Goal: Task Accomplishment & Management: Manage account settings

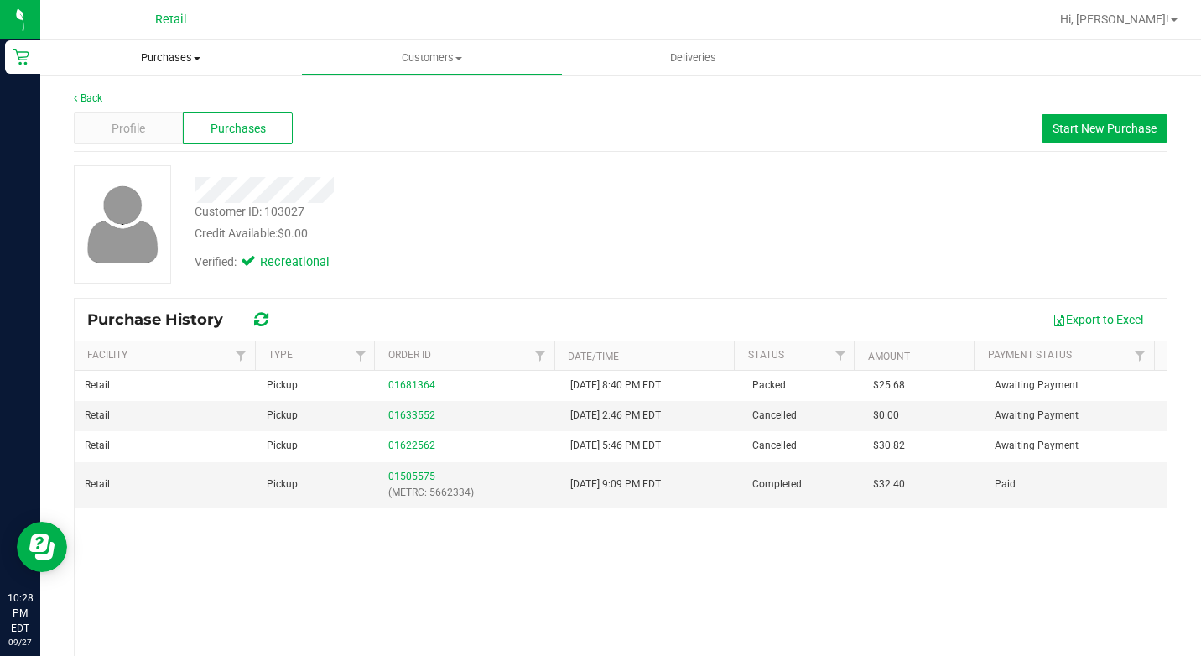
click at [172, 60] on span "Purchases" at bounding box center [170, 57] width 261 height 15
click at [103, 122] on span "Fulfillment" at bounding box center [92, 121] width 104 height 14
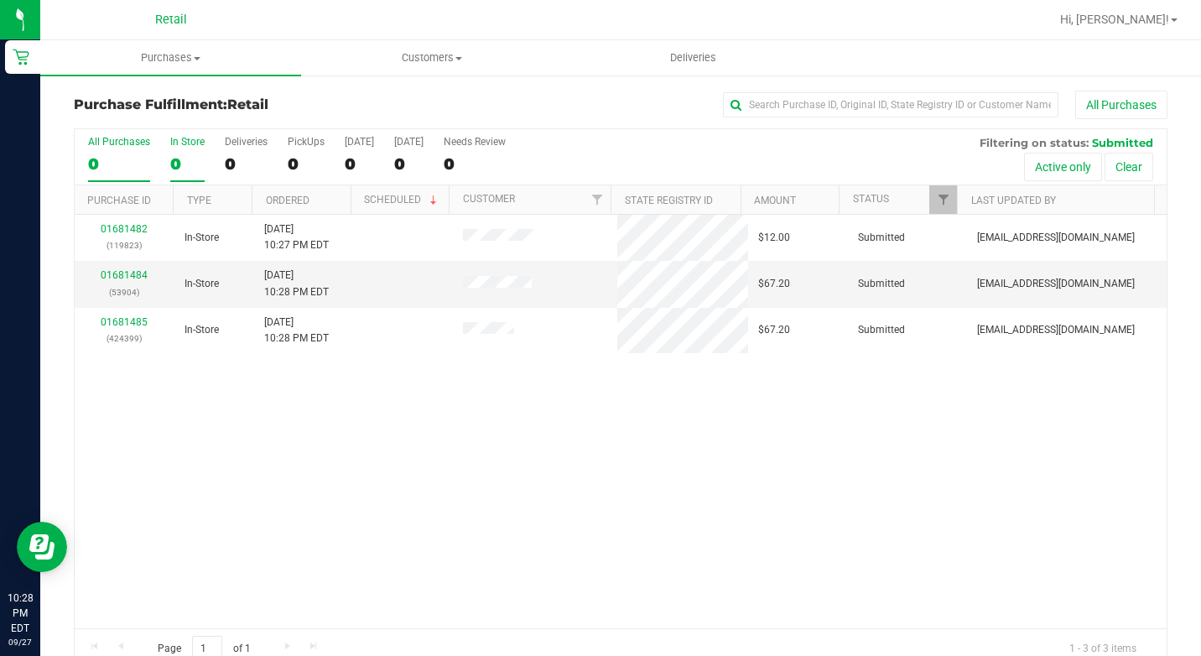
click at [190, 159] on div "0" at bounding box center [187, 163] width 34 height 19
click at [0, 0] on input "In Store 0" at bounding box center [0, 0] width 0 height 0
click at [190, 158] on div "3" at bounding box center [187, 163] width 34 height 19
click at [0, 0] on input "In Store 3" at bounding box center [0, 0] width 0 height 0
click at [190, 61] on span "Purchases" at bounding box center [170, 57] width 261 height 15
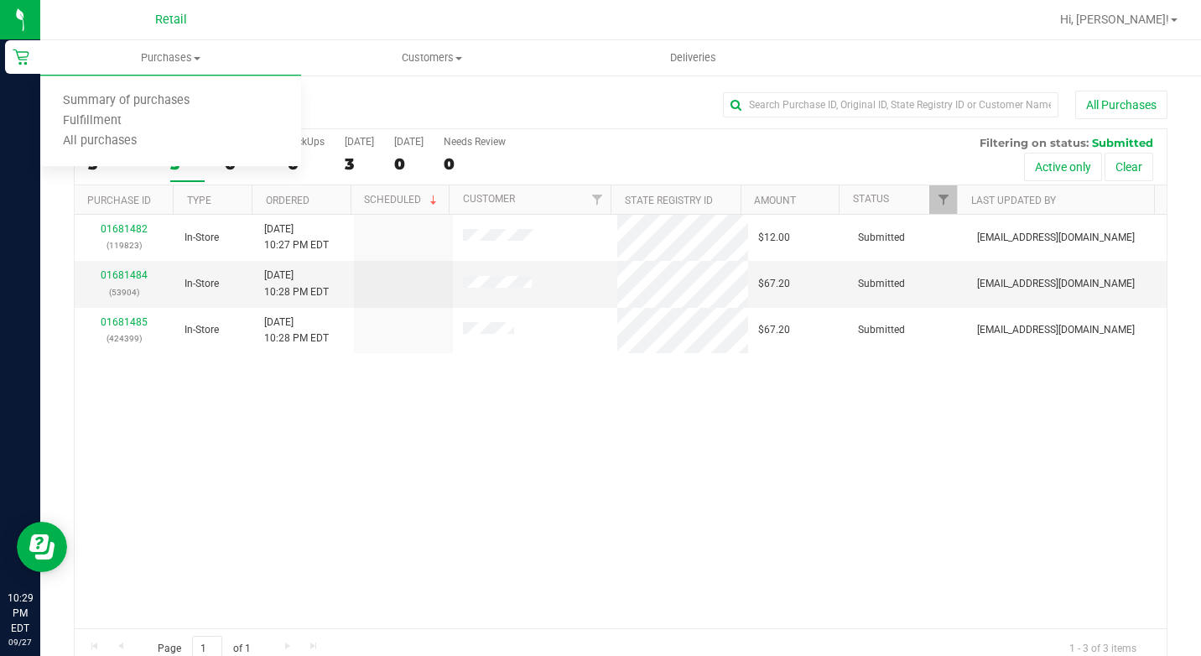
click at [396, 100] on h3 "Purchase Fulfillment: Retail" at bounding box center [256, 104] width 365 height 15
